Goal: Task Accomplishment & Management: Manage account settings

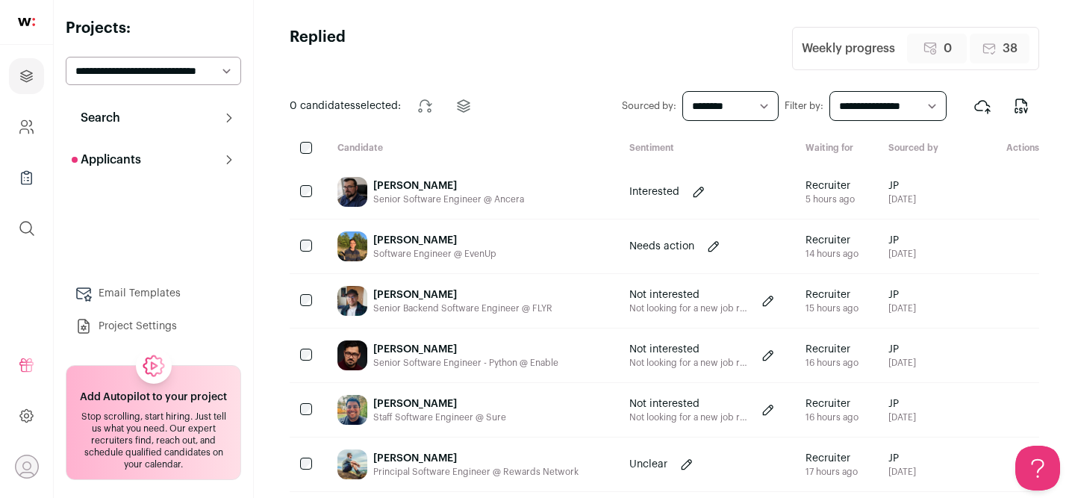
click at [135, 126] on button "Search" at bounding box center [153, 118] width 175 height 30
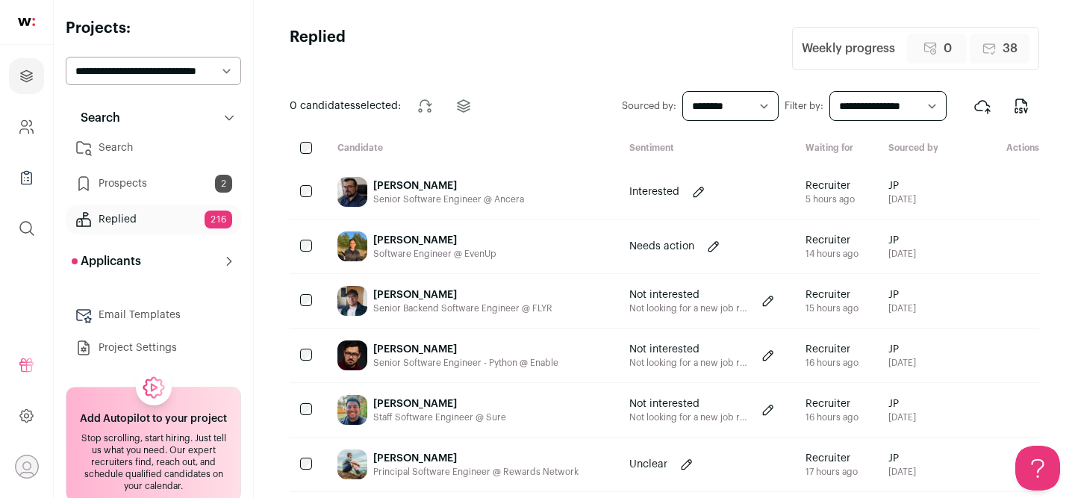
click at [158, 184] on link "Prospects 2" at bounding box center [153, 184] width 175 height 30
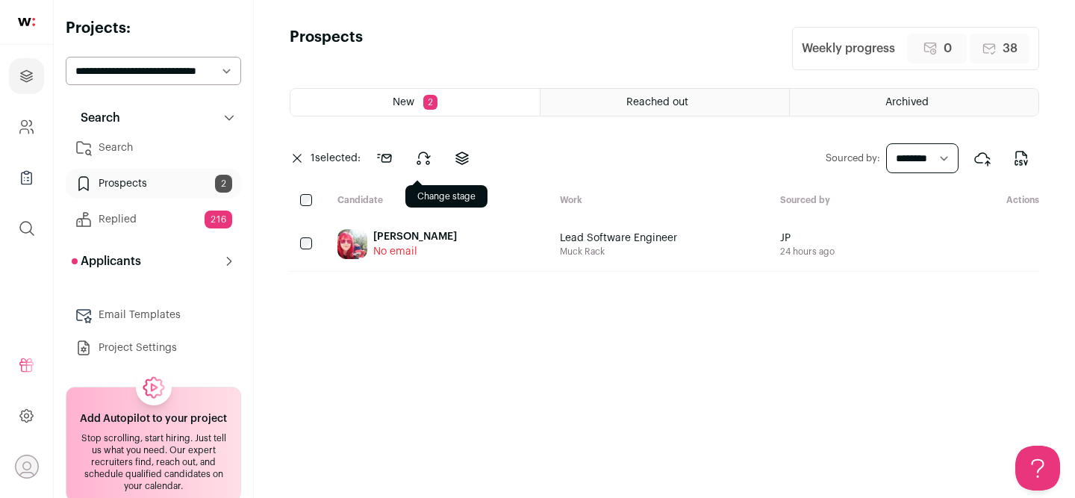
click at [423, 160] on icon at bounding box center [423, 158] width 18 height 18
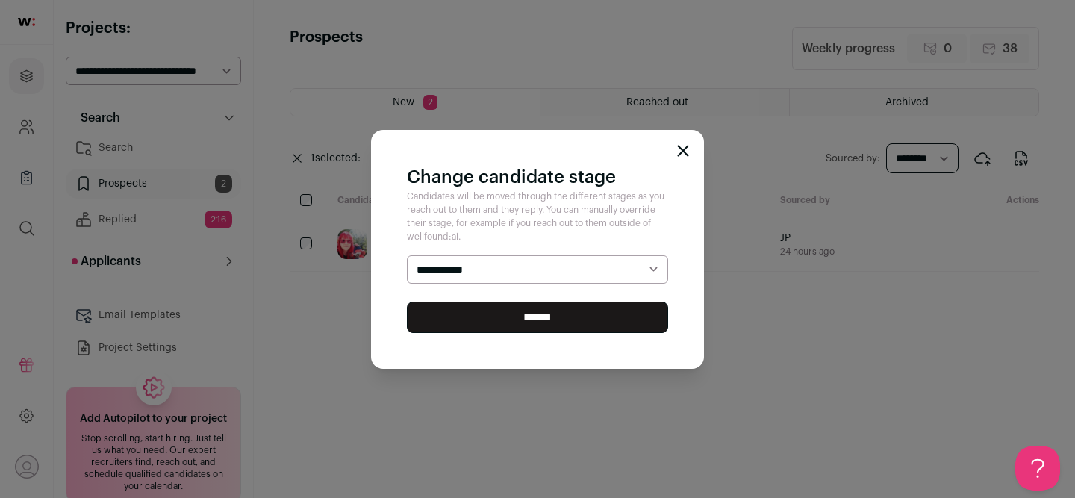
click at [464, 270] on select "**********" at bounding box center [537, 269] width 261 height 28
select select "********"
click at [482, 323] on input "******" at bounding box center [537, 317] width 261 height 31
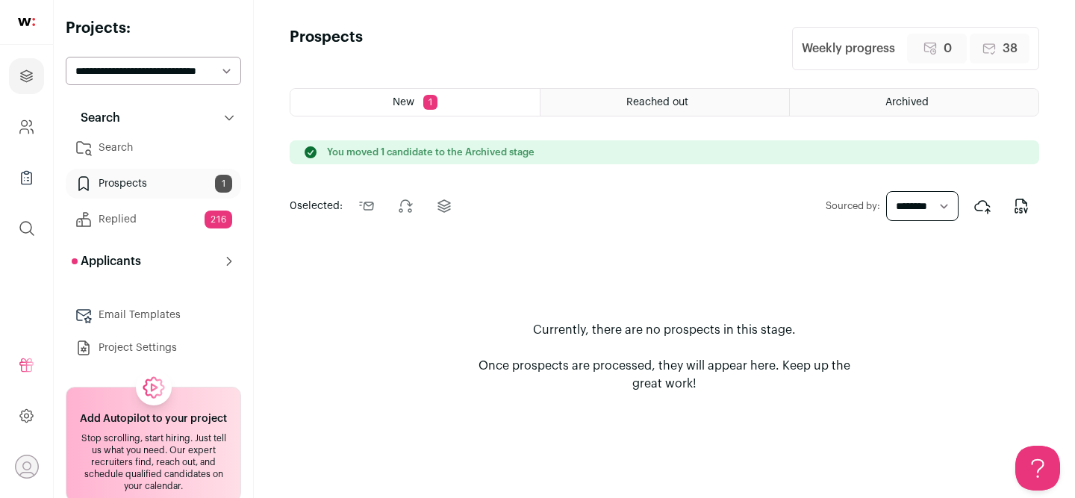
click at [152, 153] on link "Search" at bounding box center [153, 148] width 175 height 30
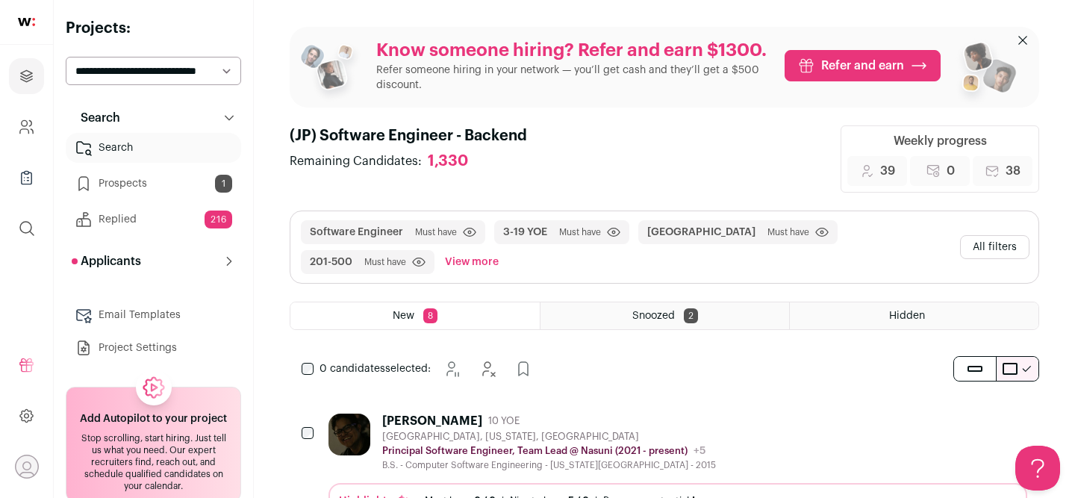
scroll to position [233, 0]
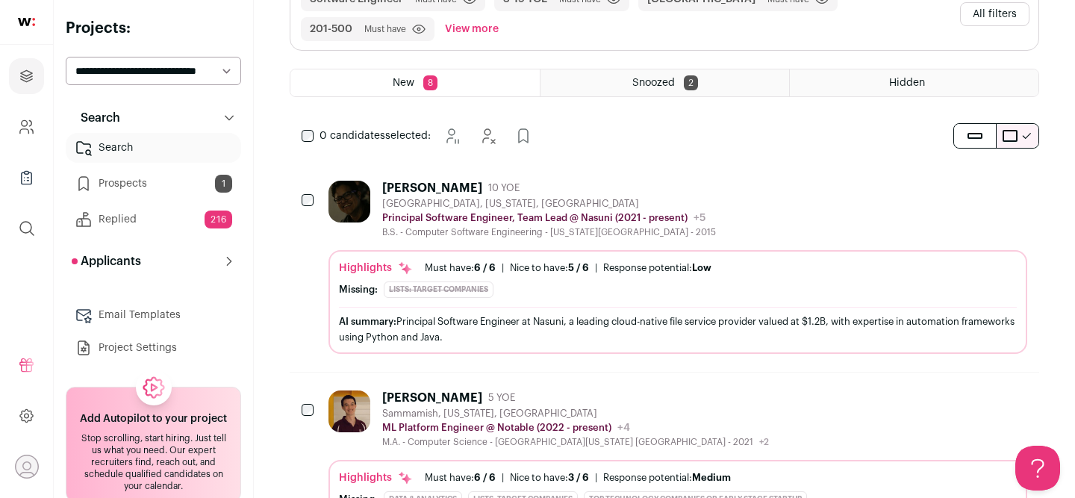
click at [623, 187] on div "Roberto Lopez 10 YOE" at bounding box center [549, 188] width 334 height 15
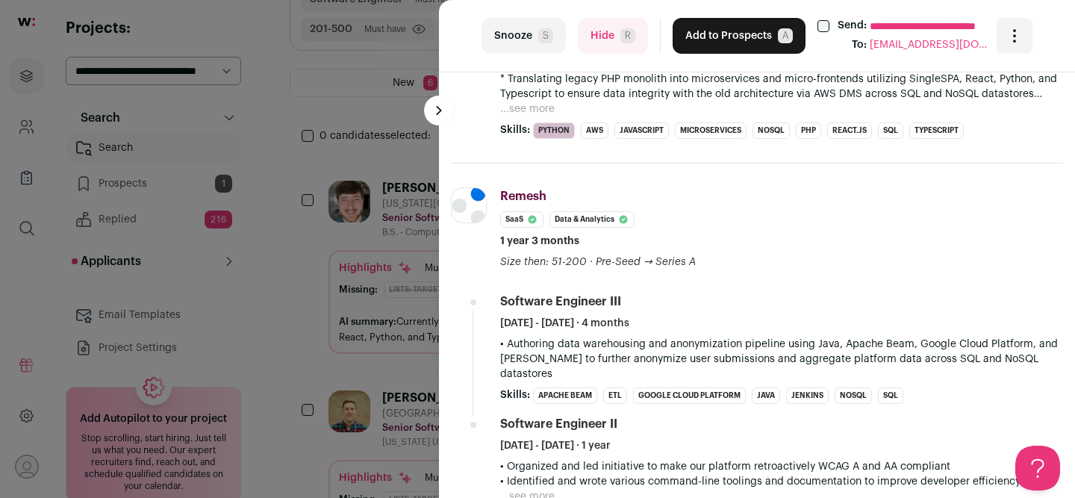
scroll to position [273, 0]
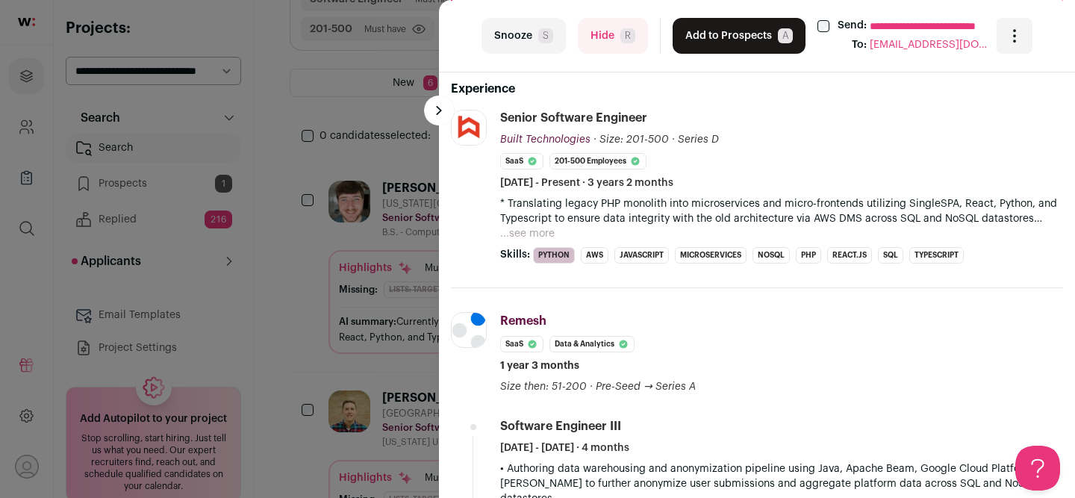
click at [535, 229] on button "...see more" at bounding box center [527, 233] width 55 height 15
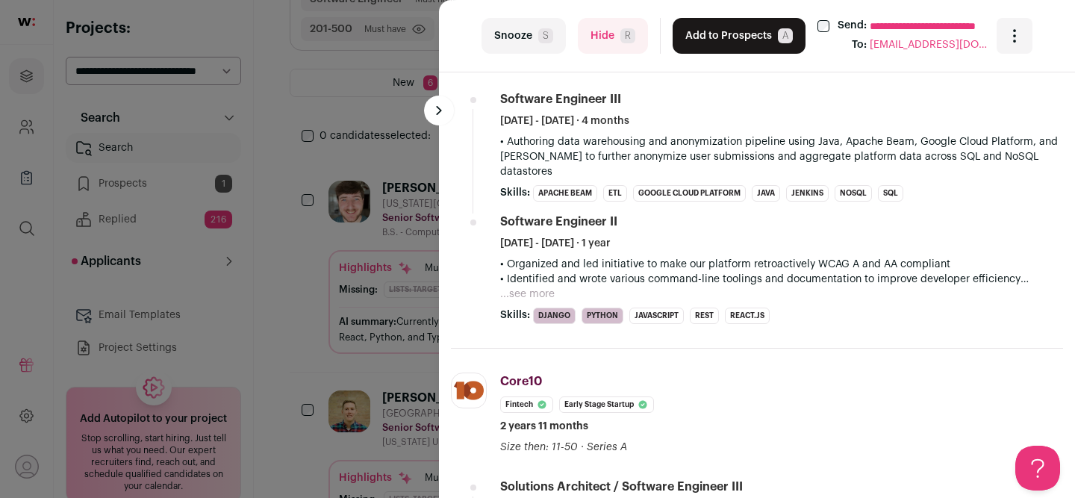
scroll to position [564, 0]
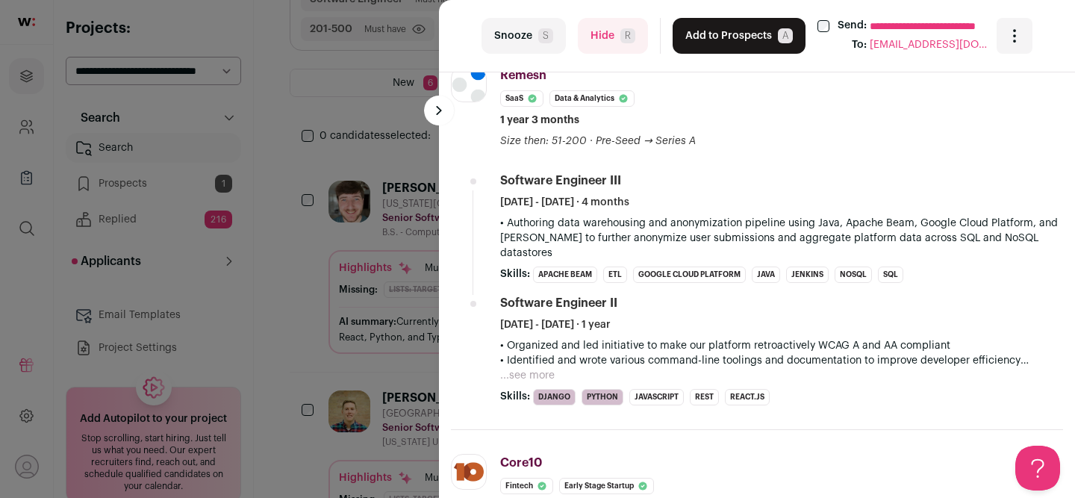
click at [541, 368] on button "...see more" at bounding box center [527, 375] width 55 height 15
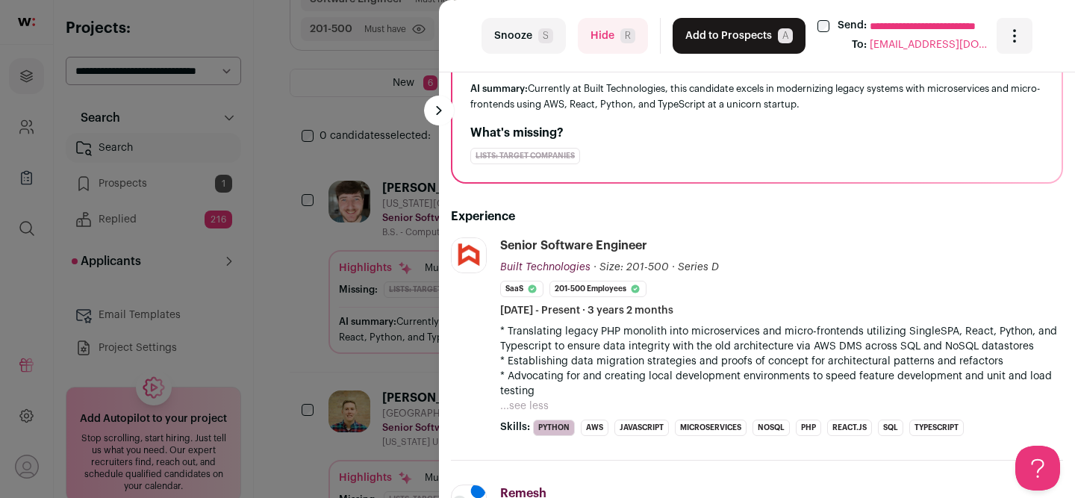
scroll to position [0, 0]
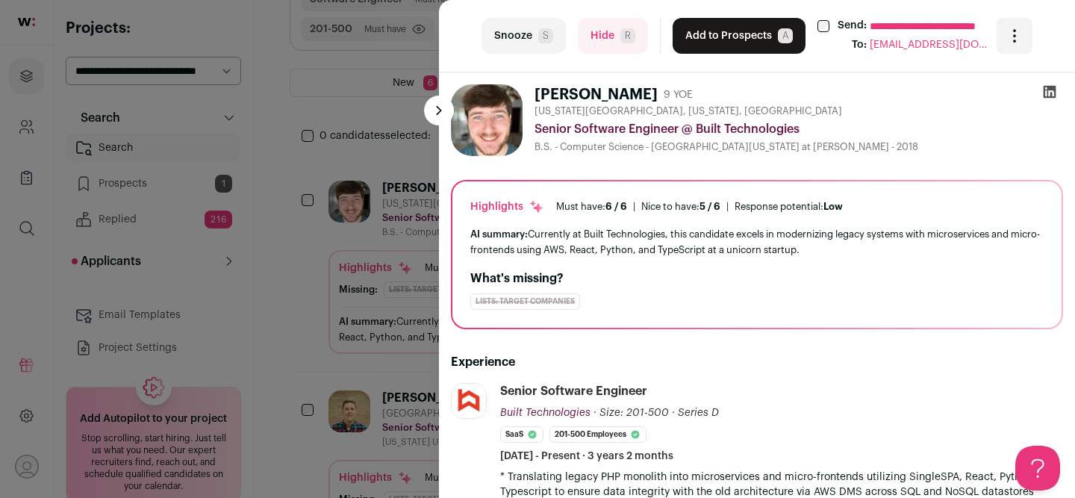
click at [714, 48] on button "Add to Prospects A" at bounding box center [739, 36] width 133 height 36
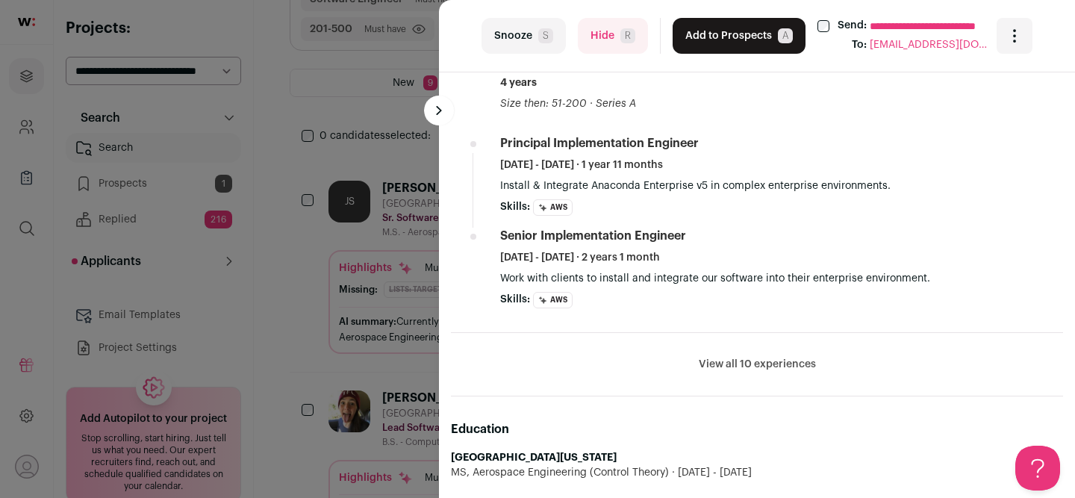
scroll to position [797, 0]
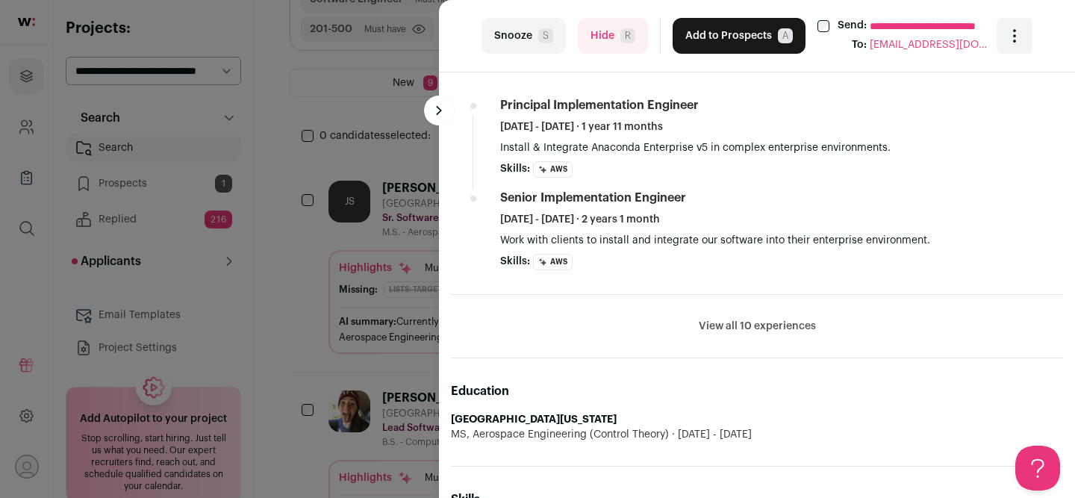
click at [731, 329] on button "View all 10 experiences" at bounding box center [757, 326] width 117 height 15
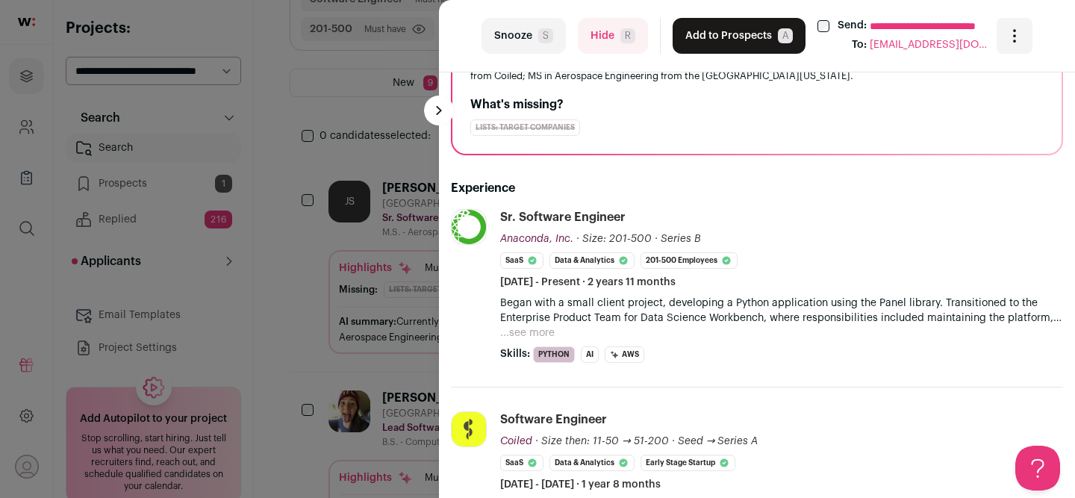
scroll to position [0, 0]
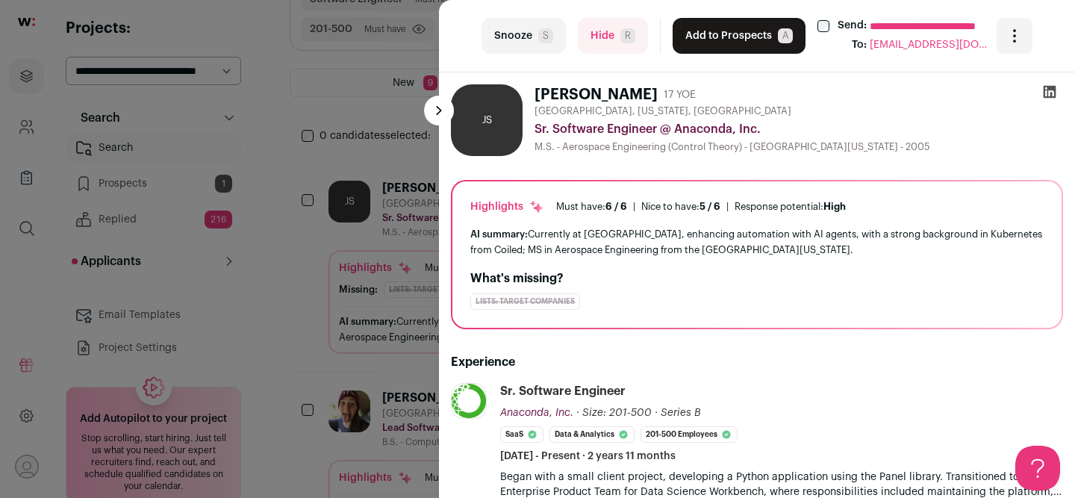
click at [1048, 89] on icon at bounding box center [1050, 92] width 13 height 13
click at [711, 41] on button "Add to Prospects A" at bounding box center [739, 36] width 133 height 36
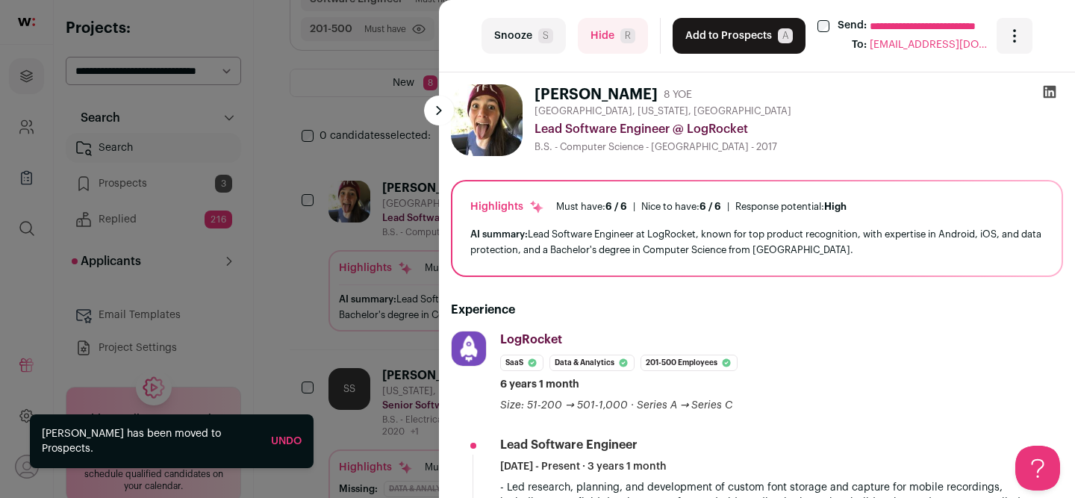
click at [258, 242] on div "**********" at bounding box center [537, 249] width 1075 height 498
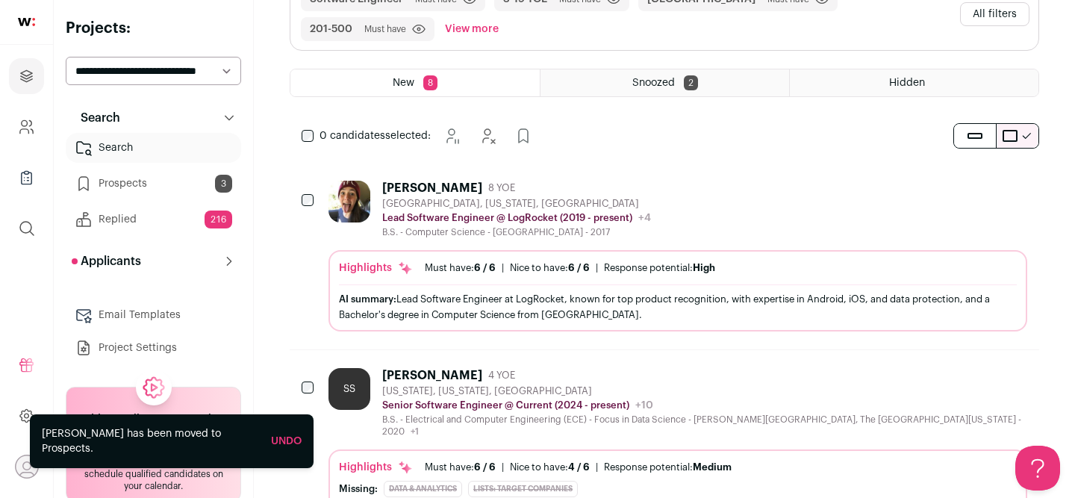
click at [148, 183] on link "Prospects 3" at bounding box center [153, 184] width 175 height 30
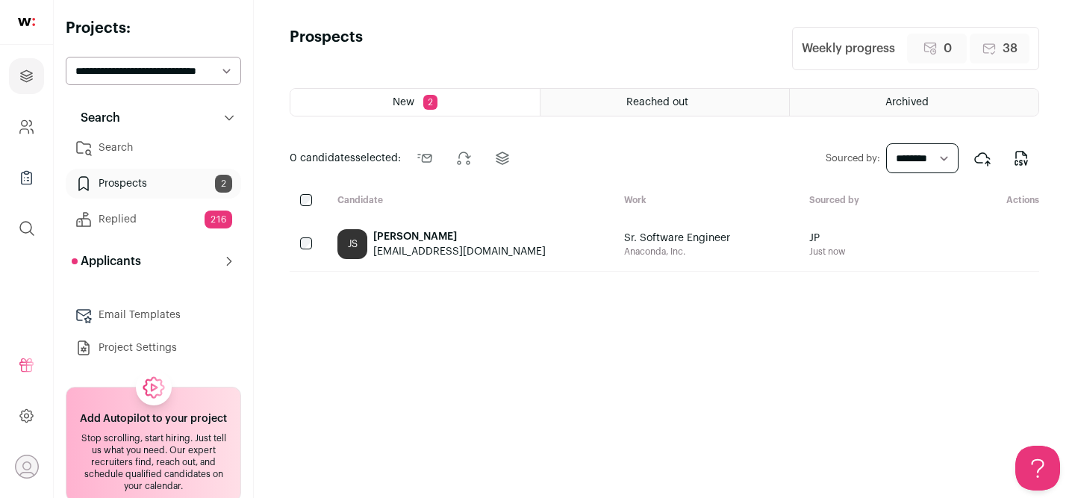
click at [158, 185] on link "Prospects 2" at bounding box center [153, 184] width 175 height 30
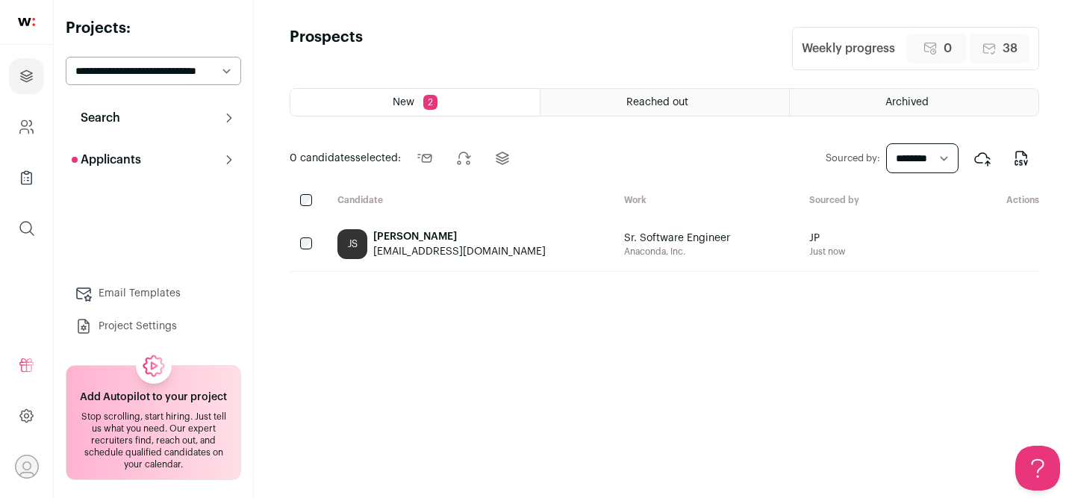
click at [173, 164] on button "Applicants" at bounding box center [153, 160] width 175 height 30
click at [516, 241] on div "JS Jasmine Sandhu sandhujasmine@gmail.com" at bounding box center [469, 244] width 287 height 54
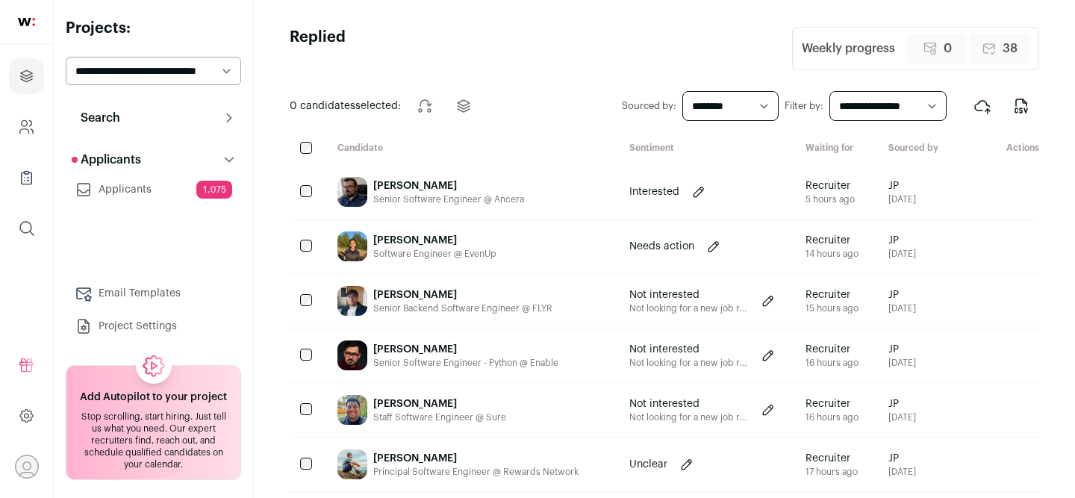
click at [139, 118] on button "Search" at bounding box center [153, 118] width 175 height 30
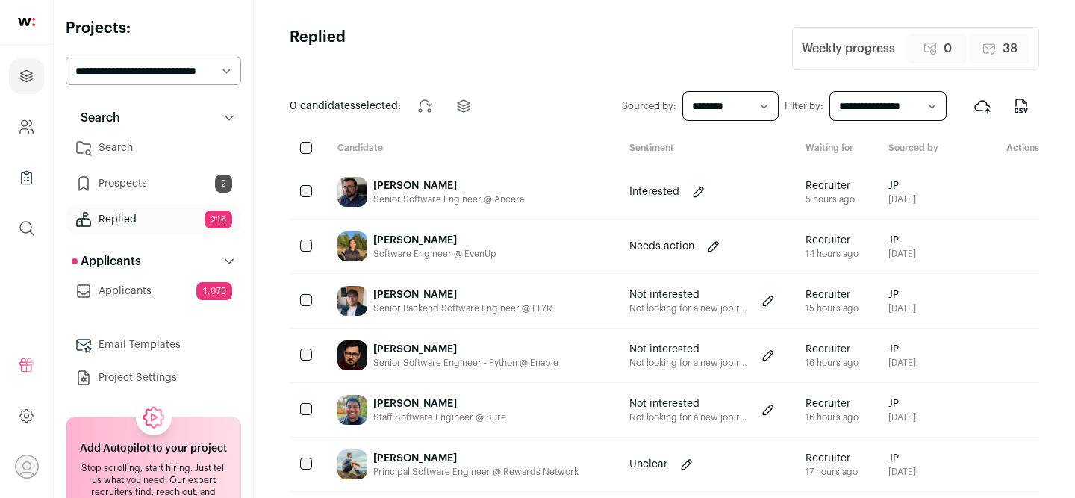
click at [152, 195] on link "Prospects 2" at bounding box center [153, 184] width 175 height 30
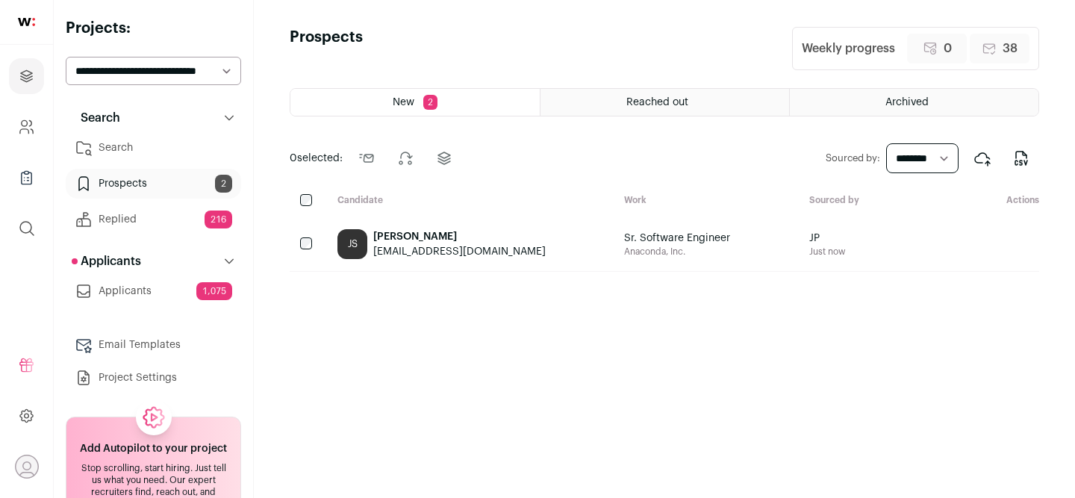
click at [847, 106] on div "Archived" at bounding box center [914, 102] width 249 height 27
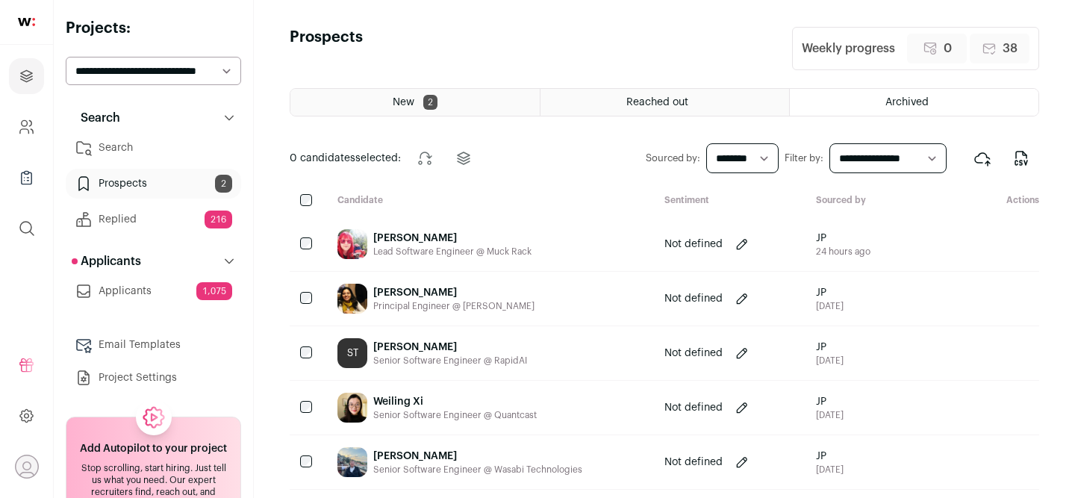
click at [692, 101] on div "Reached out" at bounding box center [665, 102] width 249 height 27
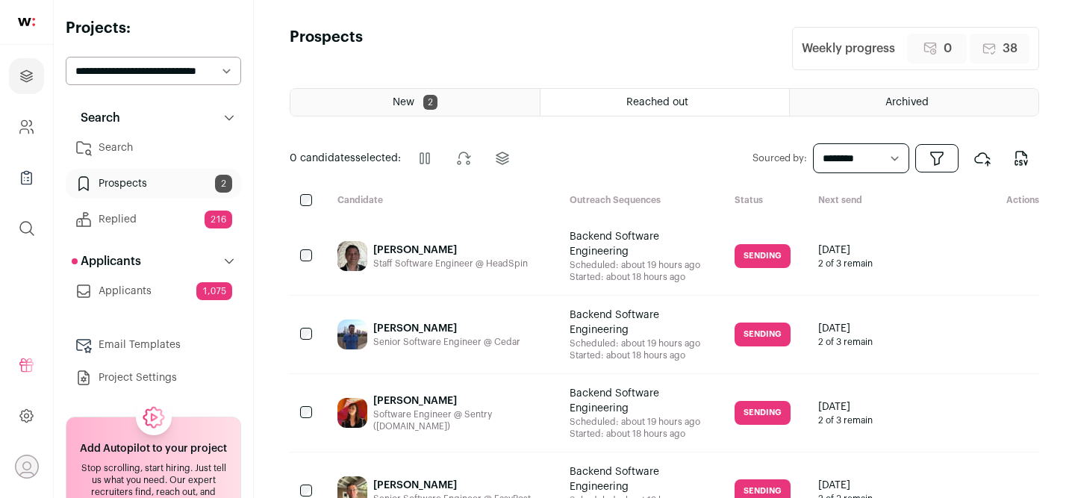
click at [489, 104] on div "New 2" at bounding box center [414, 102] width 249 height 27
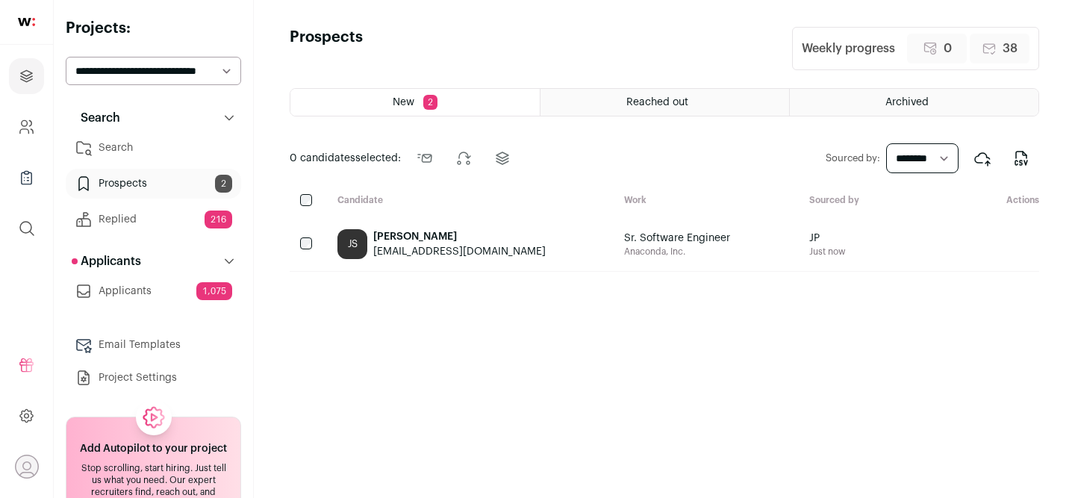
click at [124, 148] on link "Search" at bounding box center [153, 148] width 175 height 30
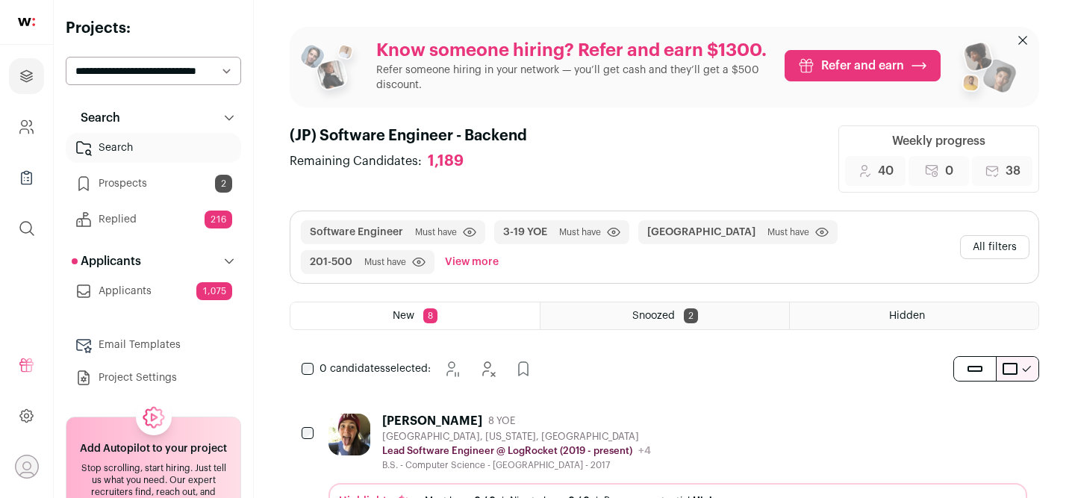
click at [635, 414] on div "McKenzie Welter 8 YOE" at bounding box center [516, 421] width 269 height 15
